Goal: Task Accomplishment & Management: Complete application form

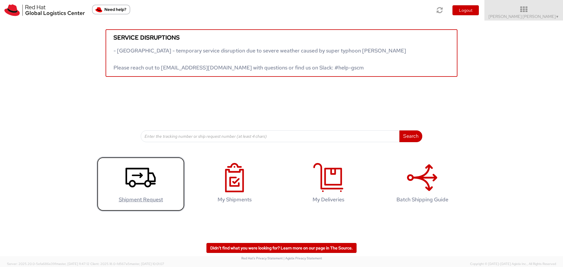
click at [141, 197] on h4 "Shipment Request" at bounding box center [141, 200] width 76 height 6
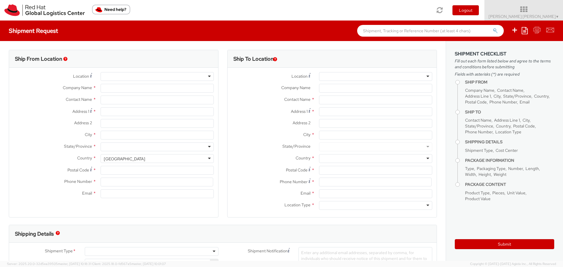
select select "765"
select select
type input "Red Hat Limited"
type input "[PERSON_NAME] [PERSON_NAME]"
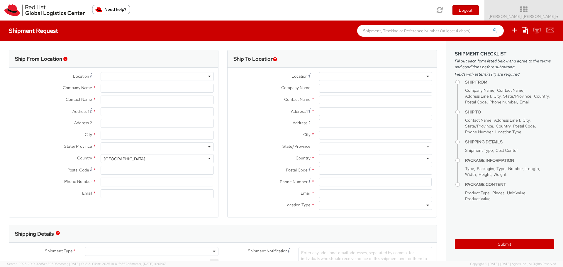
type input "[STREET_ADDRESS]"
type input "Kinsale Rd"
type input "[GEOGRAPHIC_DATA]"
type input "T12 XR60"
type input "353 21 2303400"
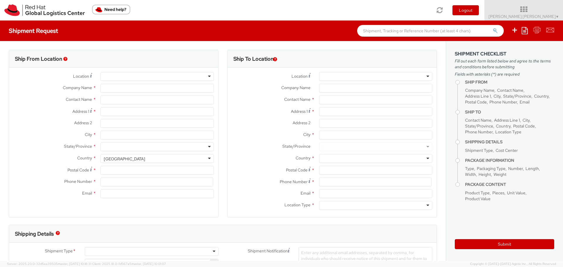
type input "[EMAIL_ADDRESS][DOMAIN_NAME]"
select select "CM"
select select "KGS"
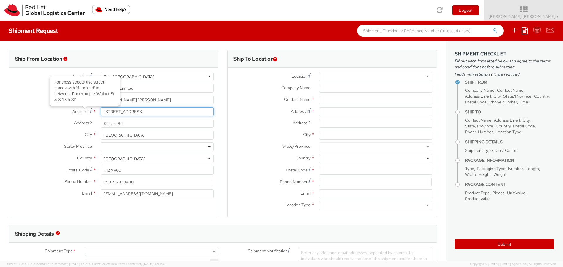
drag, startPoint x: 166, startPoint y: 113, endPoint x: 87, endPoint y: 112, distance: 78.6
click at [87, 112] on div "Address 1 For cross streets use street names with '&' or 'and' in between. For …" at bounding box center [113, 111] width 209 height 9
type input "R"
type input "Ratharoon West"
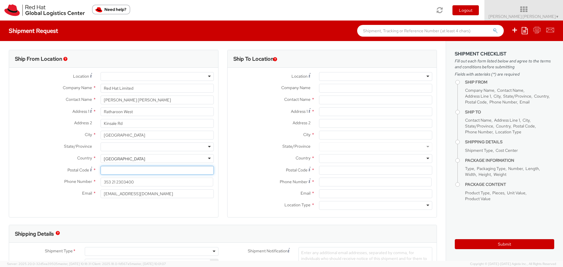
click at [116, 170] on input "Postal Code *" at bounding box center [157, 170] width 113 height 9
type input "P72HX68"
click at [258, 96] on label "Contact Name *" at bounding box center [271, 100] width 87 height 8
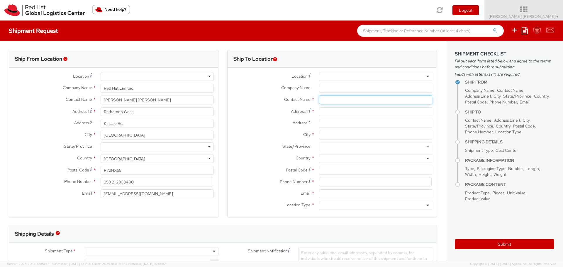
click at [330, 100] on input "text" at bounding box center [375, 100] width 113 height 9
type input "[PERSON_NAME]"
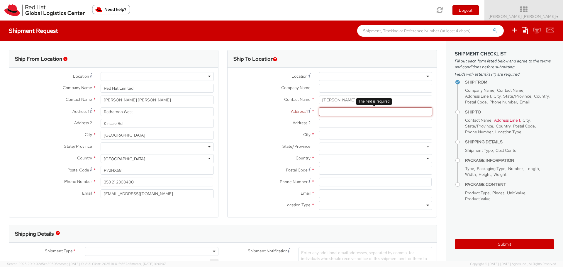
paste input "[STREET_ADDRESS]:3 [GEOGRAPHIC_DATA]"
type input "[STREET_ADDRESS]:3 [GEOGRAPHIC_DATA]"
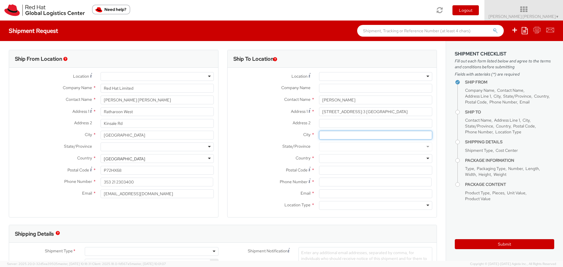
scroll to position [0, 0]
click at [328, 135] on input "City *" at bounding box center [375, 135] width 113 height 9
type input "[GEOGRAPHIC_DATA]"
click at [330, 158] on div at bounding box center [375, 158] width 113 height 9
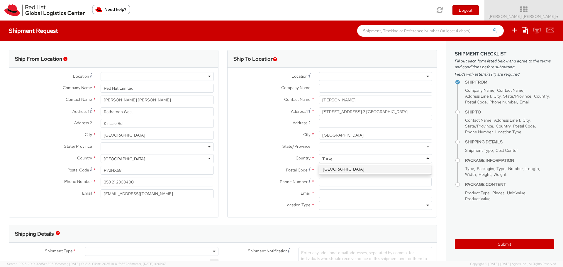
type input "[GEOGRAPHIC_DATA]"
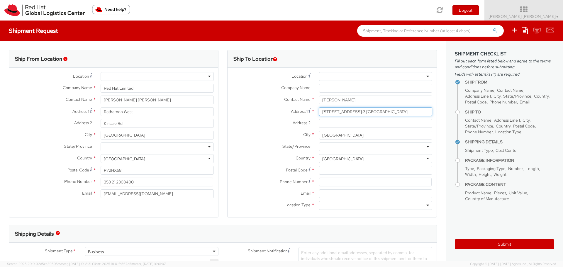
click at [330, 112] on input "[STREET_ADDRESS]:3 [GEOGRAPHIC_DATA]" at bounding box center [375, 111] width 113 height 9
drag, startPoint x: 376, startPoint y: 112, endPoint x: 451, endPoint y: 113, distance: 74.8
click at [451, 113] on div "Ship From Location Location * [GEOGRAPHIC_DATA] - [GEOGRAPHIC_DATA] - [GEOGRAPH…" at bounding box center [281, 151] width 563 height 220
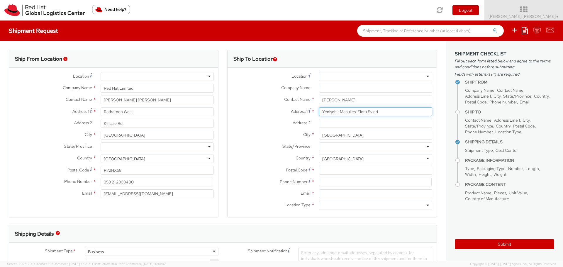
type input "Yenişehir Mahallesi Flora Evleri"
click at [343, 123] on input "Address 2 *" at bounding box center [375, 123] width 113 height 9
paste input "No: 46 A Blok Daire:3 [GEOGRAPHIC_DATA]"
type input "No: 46 A Blok Daire:3 [GEOGRAPHIC_DATA]"
click at [424, 148] on div at bounding box center [375, 147] width 113 height 9
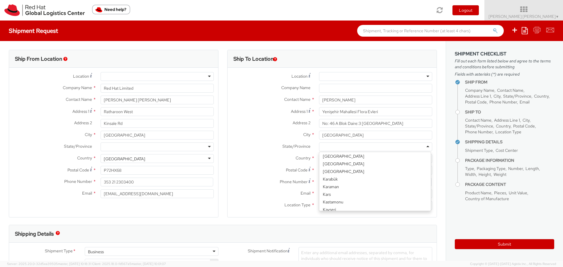
scroll to position [293, 0]
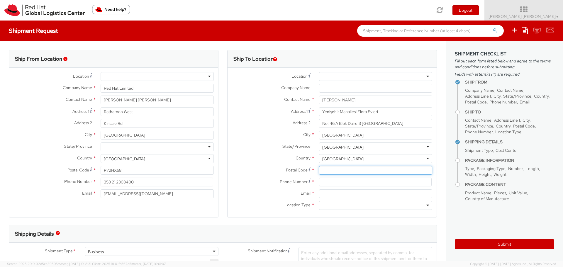
click at [342, 172] on input "Postal Code *" at bounding box center [375, 170] width 113 height 9
click at [425, 74] on div at bounding box center [375, 76] width 113 height 9
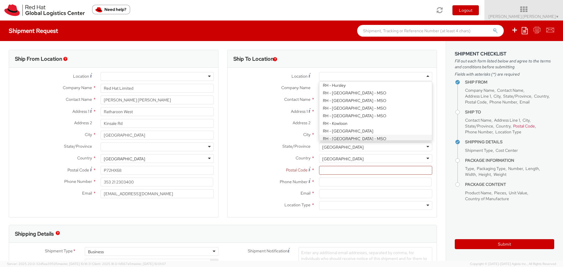
scroll to position [440, 0]
type input "Red Hat Yazilim Servisleri AS"
type input "Barbaros Mahallesi Kardelen Sokak"
type input "Palladium Tower, No:2 Kat:13"
type input "ISTANBUL"
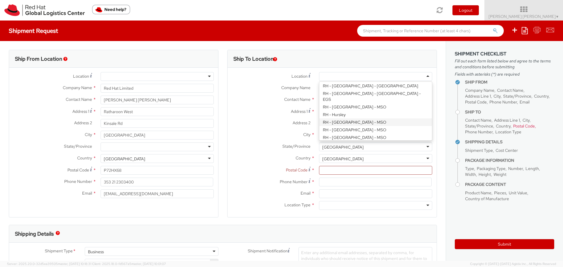
type input "34746"
type input "+971552207929"
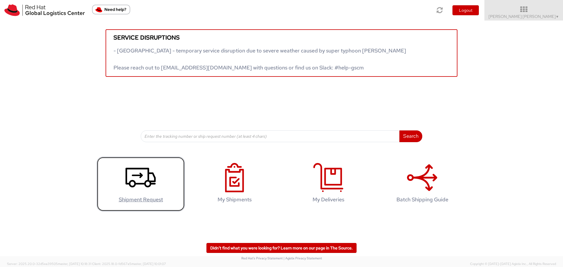
click at [145, 184] on use at bounding box center [141, 178] width 30 height 20
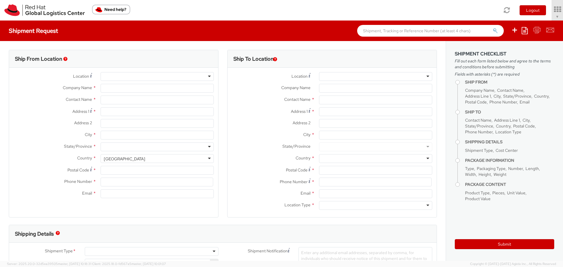
select select "765"
type input "Red Hat Limited"
type input "[PERSON_NAME] [PERSON_NAME]"
type input "[STREET_ADDRESS]"
type input "Kinsale Rd"
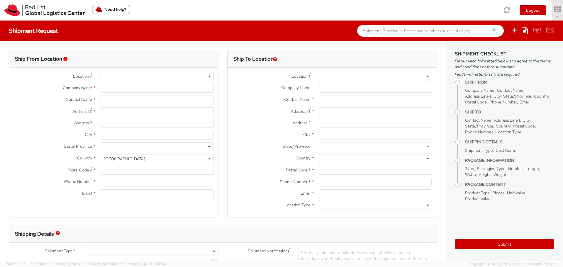
type input "[GEOGRAPHIC_DATA]"
type input "T12 XR60"
type input "353 21 2303400"
type input "[EMAIL_ADDRESS][DOMAIN_NAME]"
select select "CM"
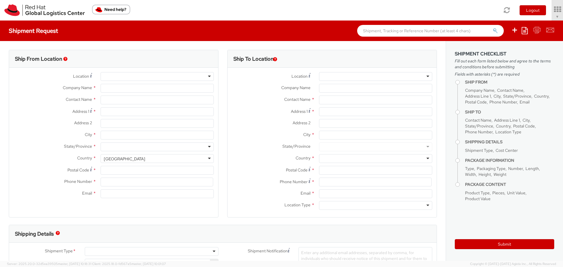
select select "KGS"
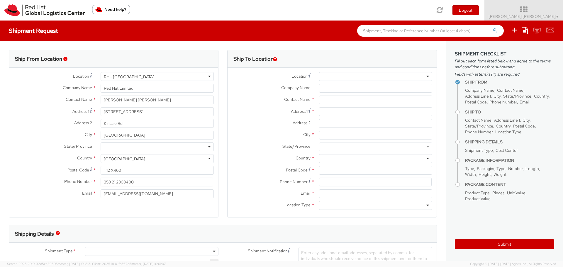
select select
click at [333, 113] on input "Address 1 *" at bounding box center [375, 111] width 113 height 9
paste input "[STREET_ADDRESS]:3 [GEOGRAPHIC_DATA]"
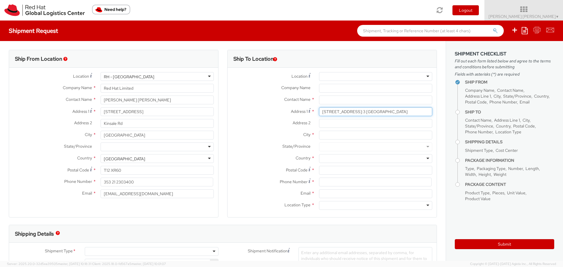
type input "[STREET_ADDRESS]:3 [GEOGRAPHIC_DATA]"
drag, startPoint x: 167, startPoint y: 113, endPoint x: 94, endPoint y: 113, distance: 72.8
click at [94, 113] on div "Address [STREET_ADDRESS]" at bounding box center [113, 111] width 209 height 9
type input "R"
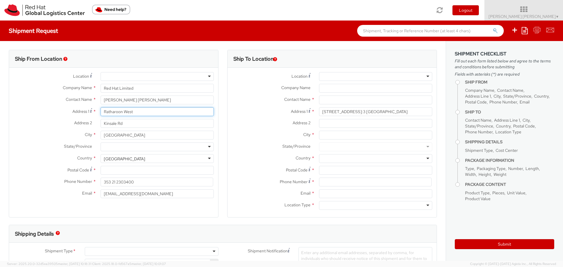
type input "Ratharoon West"
type input "Bandon"
drag, startPoint x: 140, startPoint y: 136, endPoint x: 92, endPoint y: 135, distance: 47.3
click at [92, 135] on div "City * [GEOGRAPHIC_DATA]" at bounding box center [113, 135] width 209 height 9
type input "Bandon"
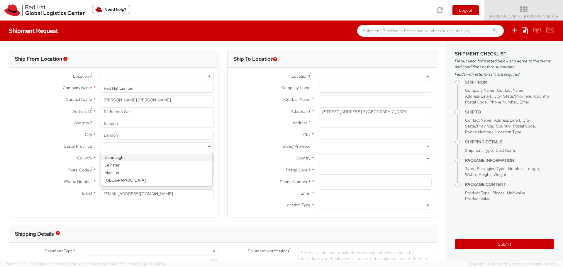
type input "C"
type input "M"
drag, startPoint x: 135, startPoint y: 159, endPoint x: 132, endPoint y: 156, distance: 3.9
drag, startPoint x: 122, startPoint y: 135, endPoint x: 83, endPoint y: 135, distance: 38.4
click at [86, 135] on div "City * Bandon" at bounding box center [113, 135] width 209 height 9
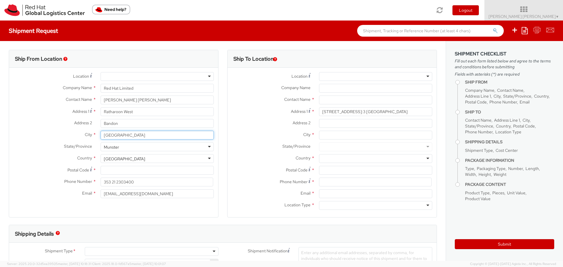
type input "[GEOGRAPHIC_DATA]"
click at [108, 169] on input "Postal Code *" at bounding box center [157, 170] width 113 height 9
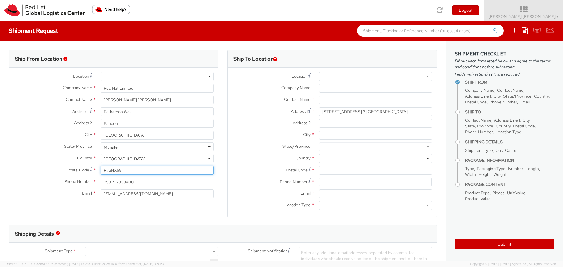
type input "P72HX68"
drag, startPoint x: 143, startPoint y: 182, endPoint x: 82, endPoint y: 182, distance: 60.5
click at [82, 182] on div "Phone Number * 353 21 2303400" at bounding box center [113, 182] width 209 height 9
type input "353 879804682"
click at [333, 101] on input "text" at bounding box center [375, 100] width 113 height 9
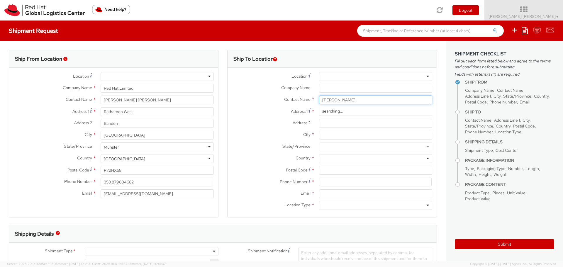
type input "[PERSON_NAME]"
click at [339, 111] on div "Red Hat - ( [PERSON_NAME] )" at bounding box center [376, 111] width 113 height 9
type input "Red Hat"
type input "[EMAIL_ADDRESS][DOMAIN_NAME]"
type input "[PERSON_NAME]"
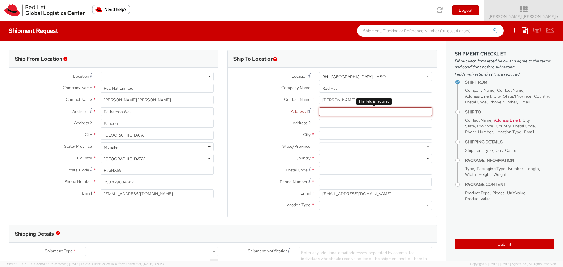
click at [329, 114] on input "Address 1 *" at bounding box center [375, 111] width 113 height 9
paste input "[STREET_ADDRESS]:3 [GEOGRAPHIC_DATA]"
click at [329, 114] on input "[STREET_ADDRESS]:3 [GEOGRAPHIC_DATA]" at bounding box center [375, 111] width 113 height 9
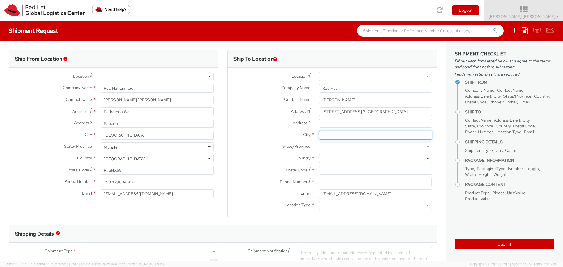
scroll to position [0, 0]
click at [329, 135] on input "City *" at bounding box center [375, 135] width 113 height 9
click at [329, 158] on div at bounding box center [375, 158] width 113 height 9
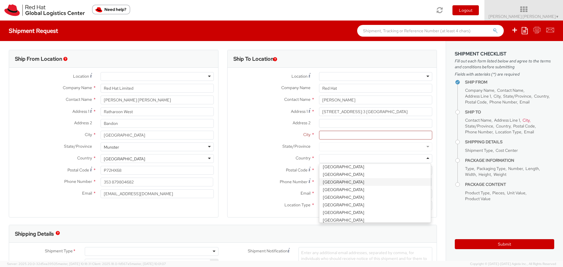
scroll to position [1438, 0]
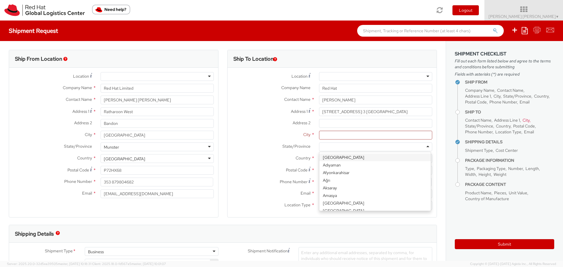
click at [332, 145] on div at bounding box center [375, 147] width 113 height 9
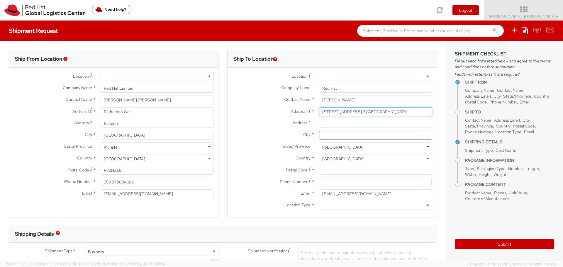
click at [333, 110] on input "[STREET_ADDRESS]:3 [GEOGRAPHIC_DATA]" at bounding box center [375, 111] width 113 height 9
drag, startPoint x: 377, startPoint y: 111, endPoint x: 449, endPoint y: 112, distance: 72.2
click at [449, 112] on div "Ship From Location Location * [GEOGRAPHIC_DATA] - [GEOGRAPHIC_DATA] - [GEOGRAPH…" at bounding box center [281, 151] width 563 height 220
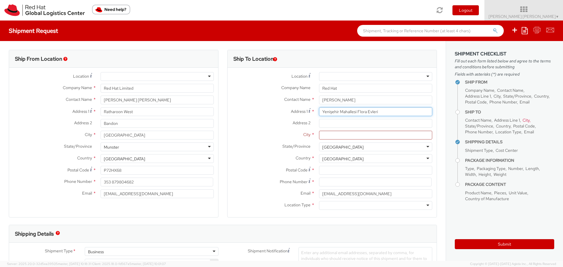
type input "Yenişehir Mahallesi Flora Evleri"
click at [330, 125] on input "Address 2 *" at bounding box center [375, 123] width 113 height 9
paste input "No: 46 A Blok Daire:3 [GEOGRAPHIC_DATA]"
type input "No: 46 A Blok Daire:3 [GEOGRAPHIC_DATA]"
click at [328, 135] on input "City *" at bounding box center [375, 135] width 113 height 9
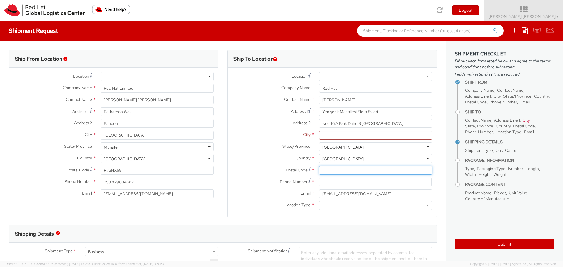
click at [325, 172] on input "Postal Code *" at bounding box center [375, 170] width 113 height 9
type input "34750"
click at [325, 136] on input "City *" at bounding box center [375, 135] width 113 height 9
type input "[GEOGRAPHIC_DATA]"
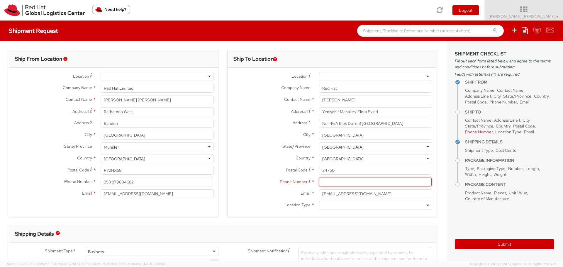
click at [332, 184] on input at bounding box center [375, 182] width 113 height 9
paste input "00905335065468"
type input "00905335065468"
click at [422, 204] on div at bounding box center [375, 205] width 113 height 9
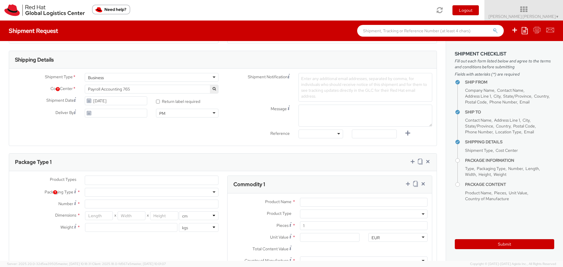
scroll to position [176, 0]
click at [213, 190] on div at bounding box center [152, 190] width 134 height 9
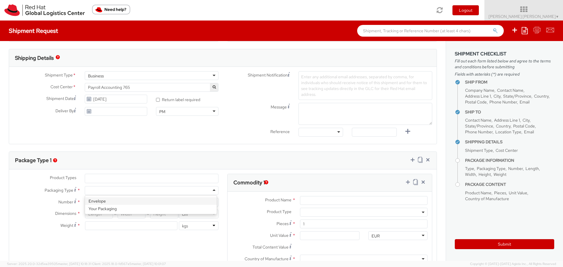
type input "1"
type input "24.13"
type input "31.75"
type input "0.64"
type input "0.5"
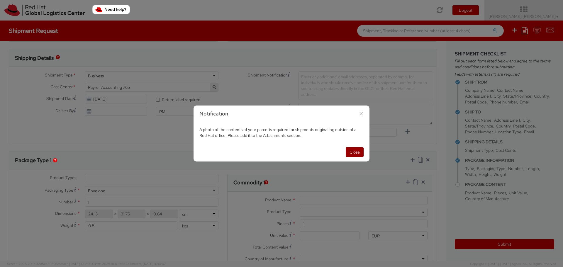
click at [352, 150] on button "Close" at bounding box center [355, 152] width 18 height 10
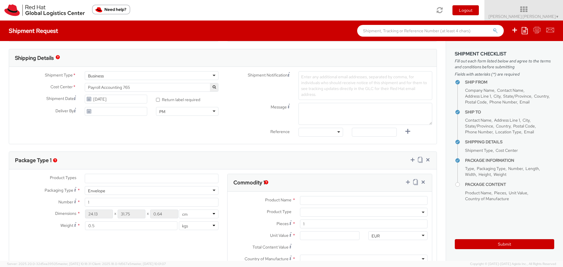
click at [213, 191] on div "Envelope" at bounding box center [152, 190] width 134 height 9
click at [207, 170] on div "Product Types * Documents Docking Station Laptop Monitor Other Hardware Server …" at bounding box center [223, 233] width 428 height 127
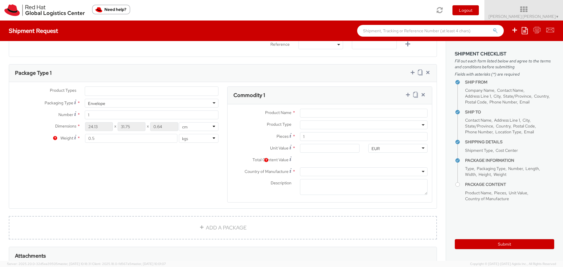
scroll to position [264, 0]
click at [422, 124] on b at bounding box center [423, 124] width 3 height 1
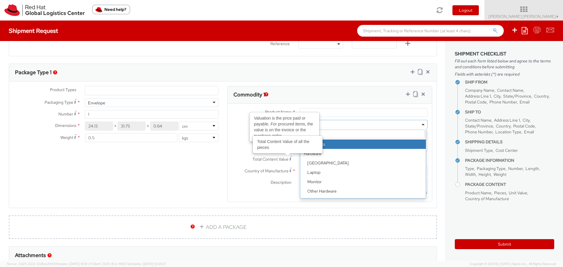
select select "DOCUMENT"
type input "Documents"
type input "1.00"
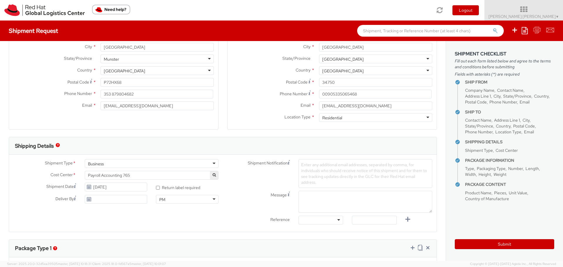
scroll to position [0, 0]
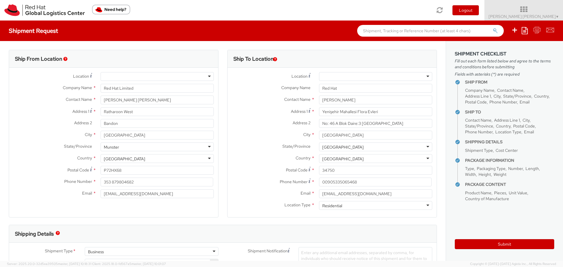
click at [196, 77] on div at bounding box center [157, 76] width 113 height 9
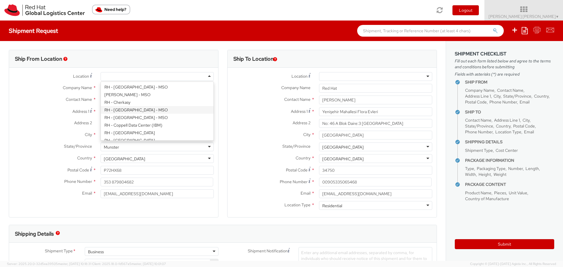
scroll to position [264, 0]
type input "[STREET_ADDRESS]"
type input "Kinsale Rd"
type input "[GEOGRAPHIC_DATA]"
type input "T12 XR60"
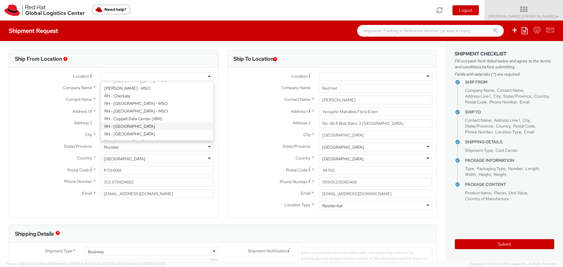
type input "353 21 2303400"
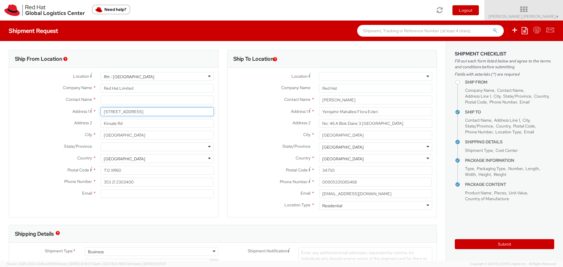
drag, startPoint x: 181, startPoint y: 112, endPoint x: 98, endPoint y: 114, distance: 83.1
click at [98, 114] on div "[STREET_ADDRESS]" at bounding box center [157, 111] width 122 height 9
type input "R"
type input "Ratharoon West"
drag, startPoint x: 136, startPoint y: 121, endPoint x: 95, endPoint y: 121, distance: 41.1
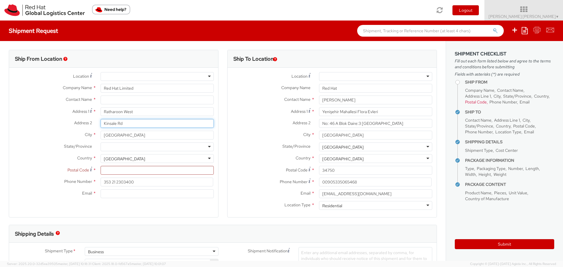
click at [95, 121] on div "Address [GEOGRAPHIC_DATA]" at bounding box center [113, 123] width 209 height 9
type input "Bandon"
type input "mun"
click at [110, 173] on input "Postal Code *" at bounding box center [157, 170] width 113 height 9
type input "P72HX68"
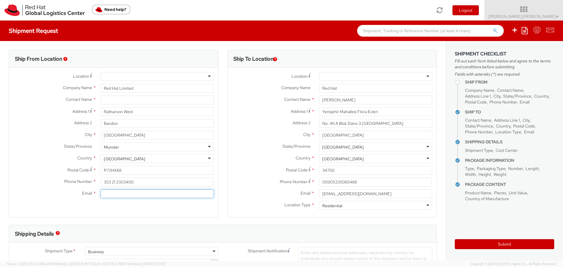
click at [109, 195] on input "Email *" at bounding box center [157, 194] width 113 height 9
type input "[EMAIL_ADDRESS][DOMAIN_NAME]"
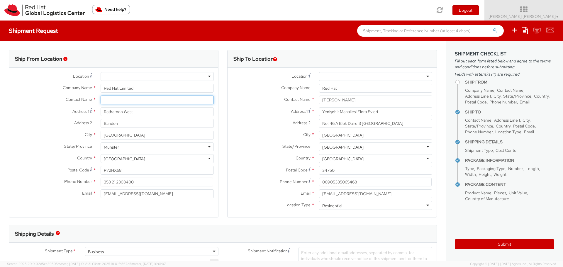
click at [109, 101] on input "text" at bounding box center [157, 100] width 113 height 9
type input "[PERSON_NAME] [PERSON_NAME]"
click at [97, 214] on div "Ship From Location Location * [GEOGRAPHIC_DATA] - [GEOGRAPHIC_DATA] - [GEOGRAPH…" at bounding box center [114, 134] width 210 height 168
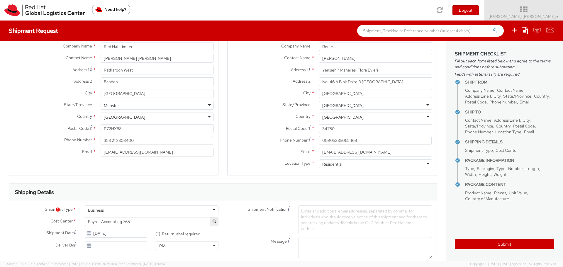
scroll to position [59, 0]
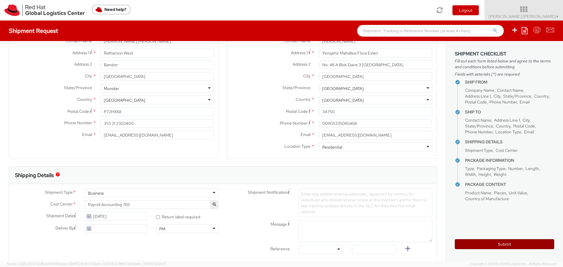
click at [506, 242] on button "Submit" at bounding box center [504, 244] width 99 height 10
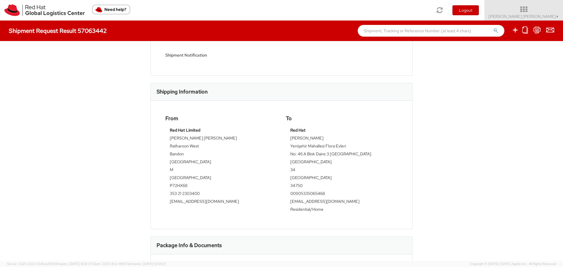
scroll to position [88, 0]
